Goal: Information Seeking & Learning: Learn about a topic

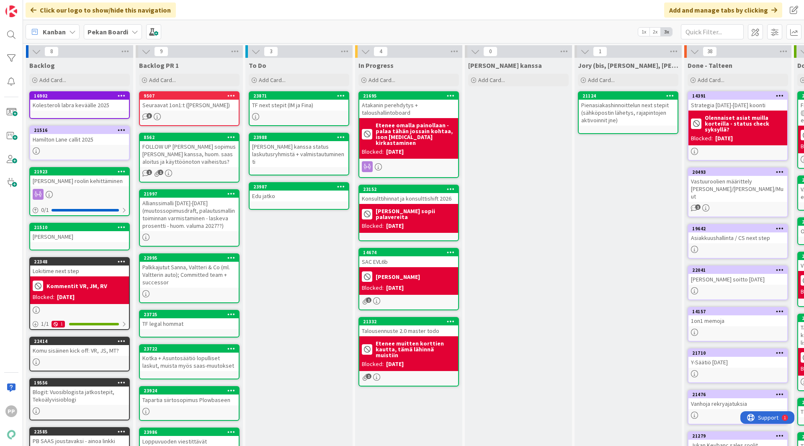
click at [306, 108] on div "TF next stepit (IM ja Fina)" at bounding box center [299, 105] width 99 height 11
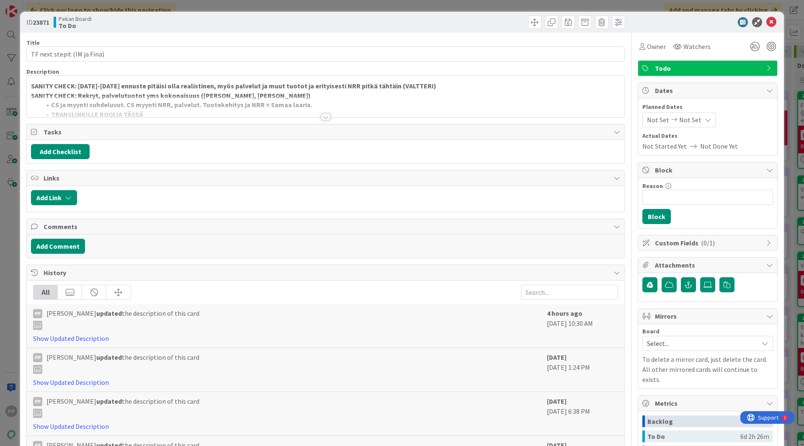
click at [215, 93] on strong "SANITY CHECK: Rekryt, palvelutuotot yms kokonaisuus ([PERSON_NAME], [PERSON_NAM…" at bounding box center [171, 95] width 280 height 8
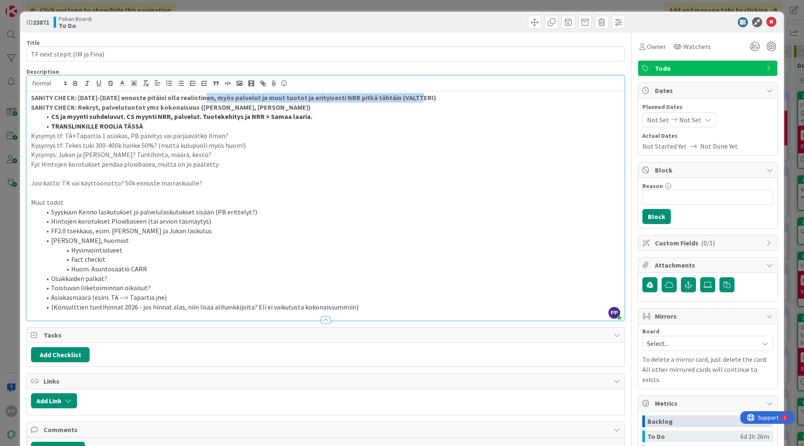
drag, startPoint x: 202, startPoint y: 98, endPoint x: 445, endPoint y: 100, distance: 243.3
click at [445, 100] on p "SANITY CHECK: [DATE]-[DATE] ennuste pitäisi olla realistinen, myös palvelut ja …" at bounding box center [325, 98] width 589 height 10
